Goal: Use online tool/utility: Utilize a website feature to perform a specific function

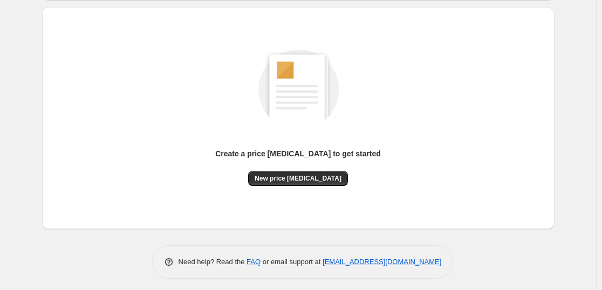
scroll to position [114, 0]
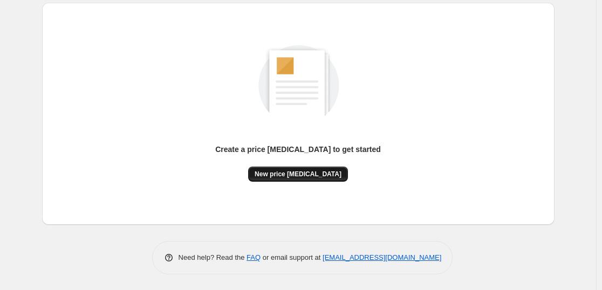
click at [304, 175] on span "New price change job" at bounding box center [297, 174] width 87 height 9
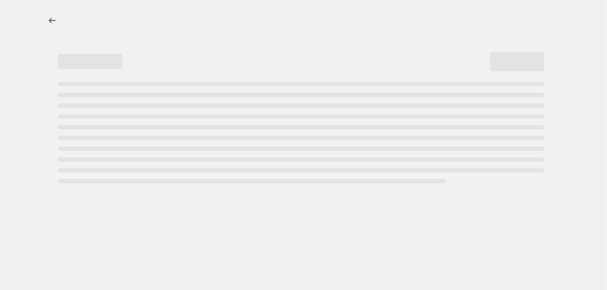
select select "percentage"
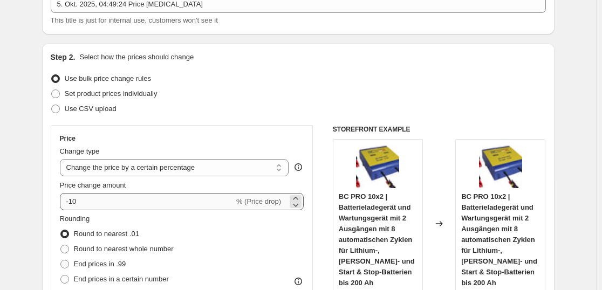
scroll to position [77, 0]
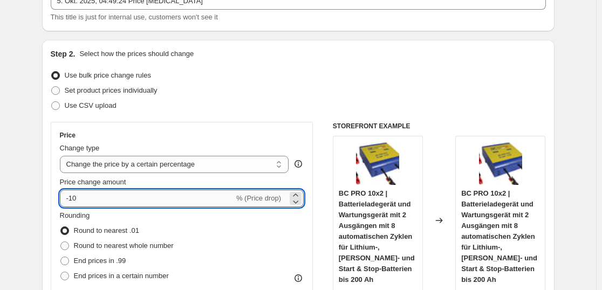
click at [155, 203] on input "-10" at bounding box center [147, 198] width 174 height 17
type input "-1"
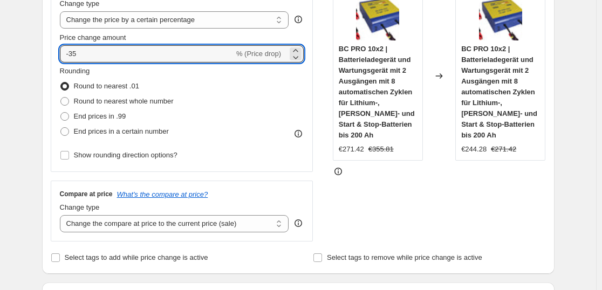
scroll to position [845, 0]
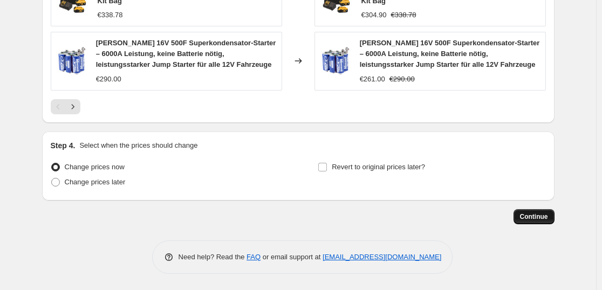
type input "-35"
click at [534, 212] on span "Continue" at bounding box center [534, 216] width 28 height 9
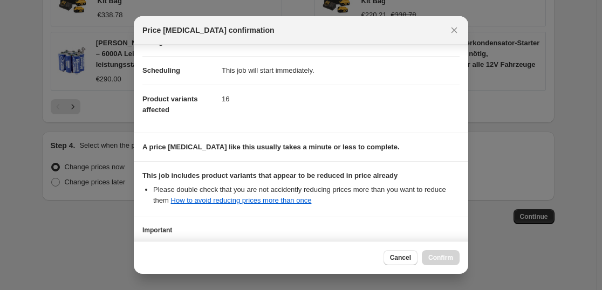
scroll to position [164, 0]
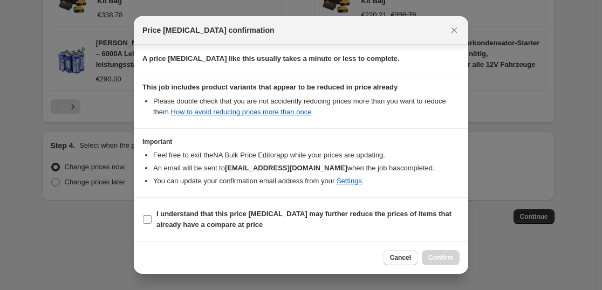
click at [171, 221] on b "I understand that this price change job may further reduce the prices of items …" at bounding box center [303, 219] width 295 height 19
click at [151, 221] on input "I understand that this price change job may further reduce the prices of items …" at bounding box center [147, 219] width 9 height 9
checkbox input "true"
click at [433, 253] on button "Confirm" at bounding box center [441, 257] width 38 height 15
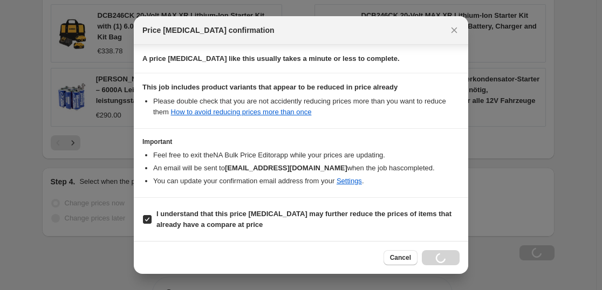
scroll to position [882, 0]
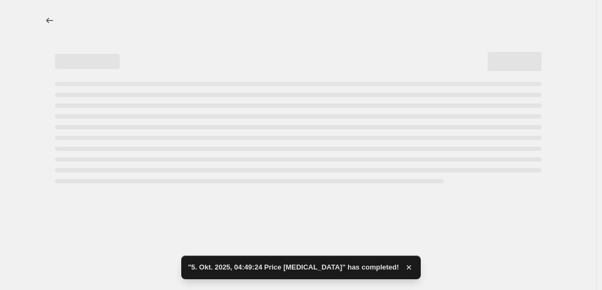
select select "percentage"
